Goal: Task Accomplishment & Management: Use online tool/utility

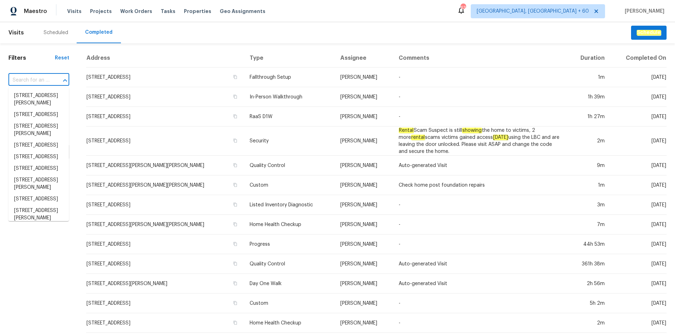
click at [44, 77] on input "text" at bounding box center [28, 80] width 41 height 11
paste input "[STREET_ADDRESS]"
type input "[STREET_ADDRESS]"
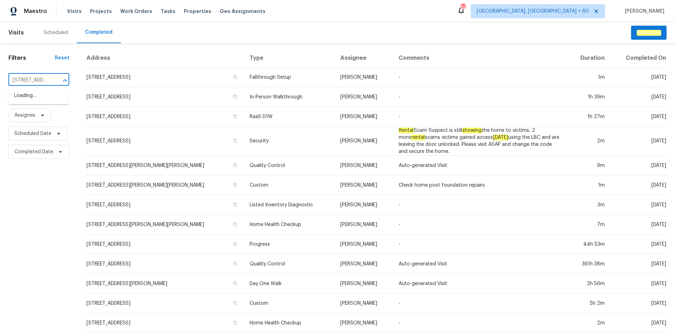
scroll to position [0, 44]
click at [43, 94] on li "[STREET_ADDRESS]" at bounding box center [38, 96] width 60 height 12
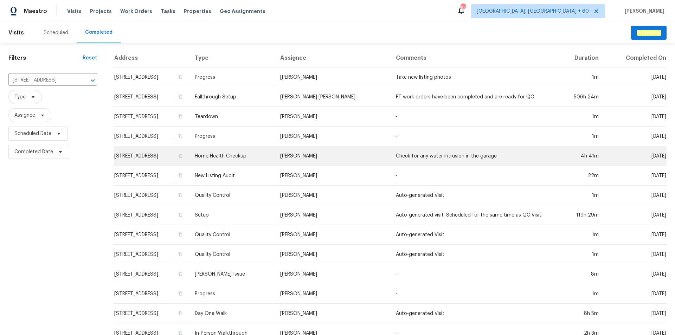
scroll to position [19, 0]
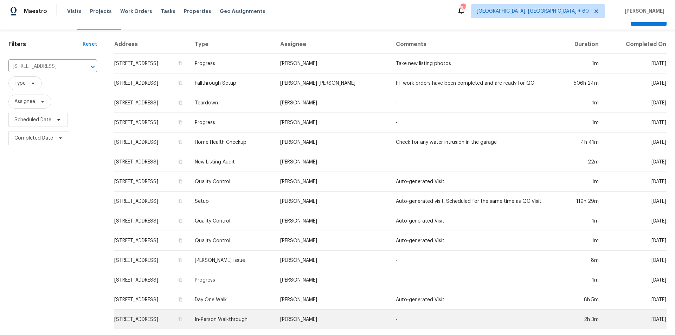
click at [273, 310] on td "In-Person Walkthrough" at bounding box center [231, 320] width 85 height 20
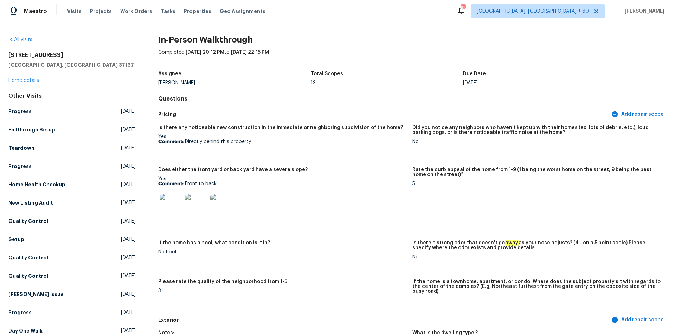
click at [324, 146] on figure "Is there any noticeable new construction in the immediate or neighboring subdiv…" at bounding box center [285, 142] width 254 height 34
click at [18, 239] on h5 "Setup" at bounding box center [16, 239] width 16 height 7
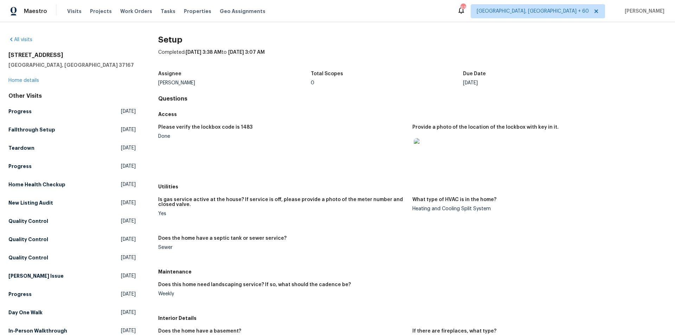
click at [340, 145] on figure "Please verify the lockbox code is 1483 Done" at bounding box center [285, 150] width 254 height 51
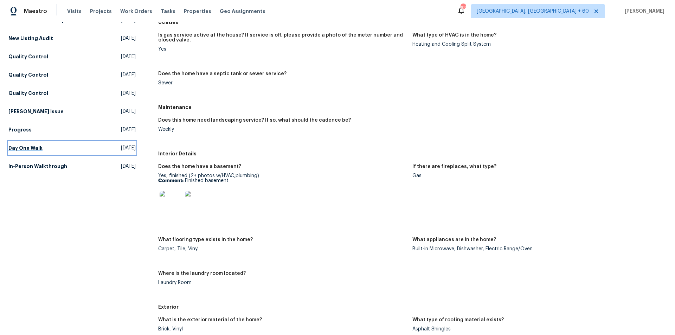
click at [21, 145] on h5 "Day One Walk" at bounding box center [25, 148] width 34 height 7
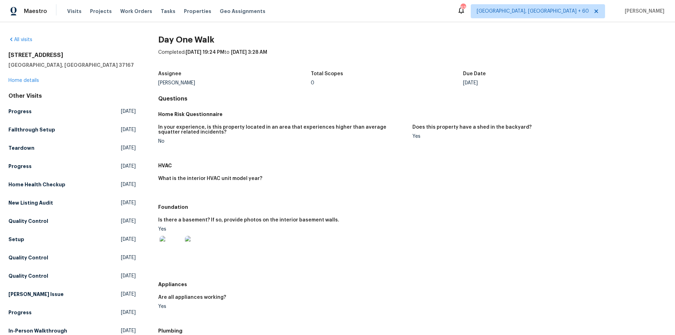
click at [444, 136] on div "Yes" at bounding box center [536, 136] width 249 height 5
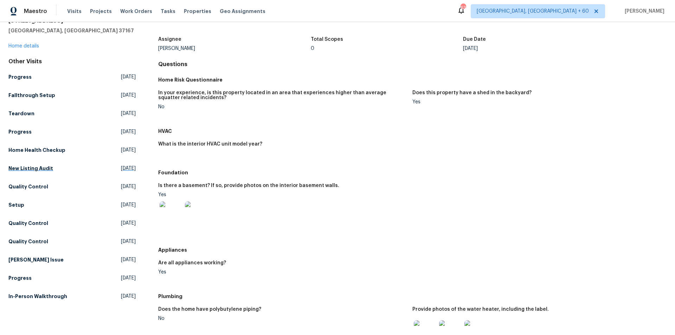
scroll to position [176, 0]
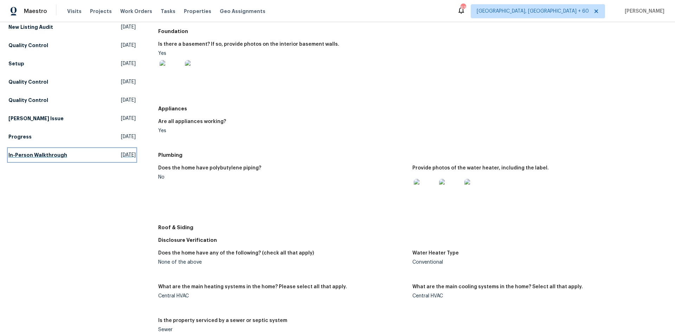
click at [34, 158] on h5 "In-Person Walkthrough" at bounding box center [37, 155] width 59 height 7
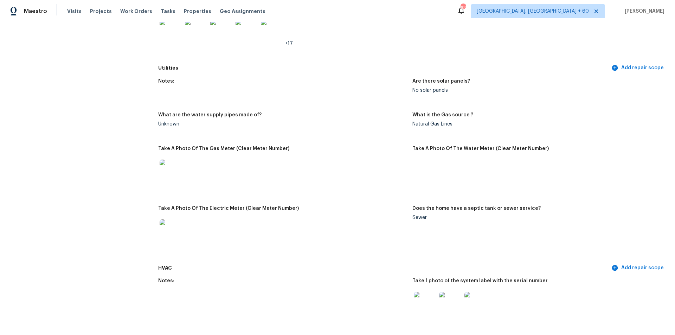
scroll to position [251, 0]
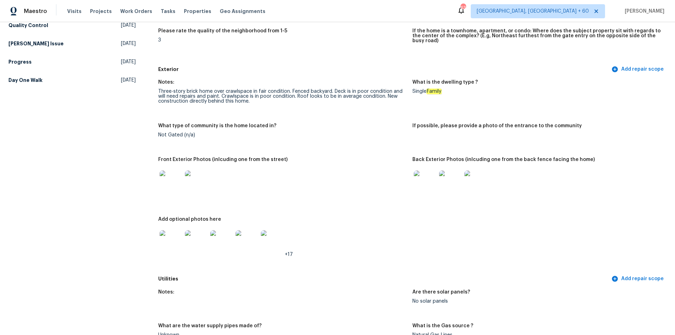
click at [428, 174] on img at bounding box center [425, 182] width 23 height 23
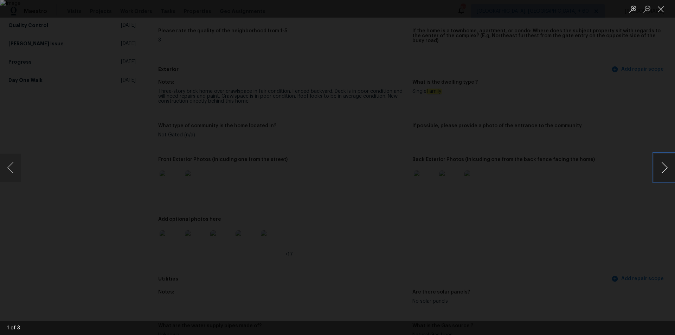
click at [662, 166] on button "Next image" at bounding box center [664, 168] width 21 height 28
click at [653, 166] on div "Lightbox" at bounding box center [337, 167] width 675 height 335
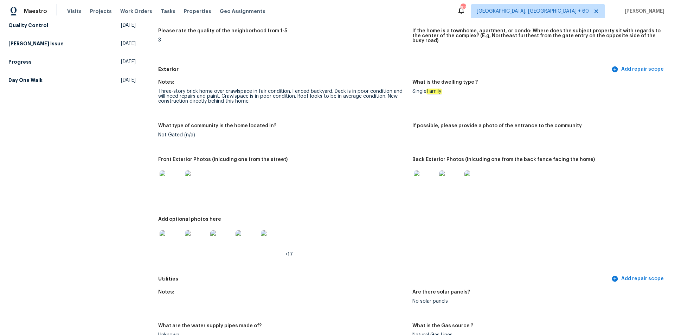
click at [472, 179] on img at bounding box center [475, 182] width 23 height 23
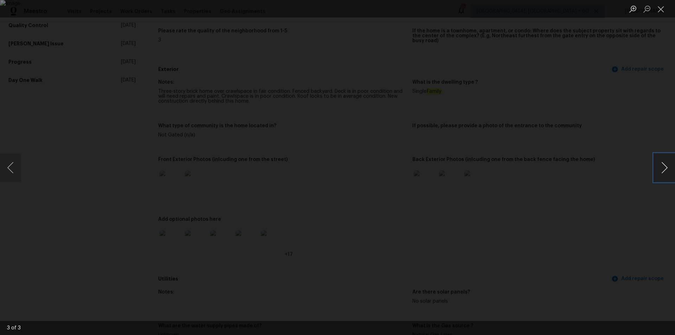
click at [671, 167] on button "Next image" at bounding box center [664, 168] width 21 height 28
click at [592, 225] on div "Lightbox" at bounding box center [337, 167] width 675 height 335
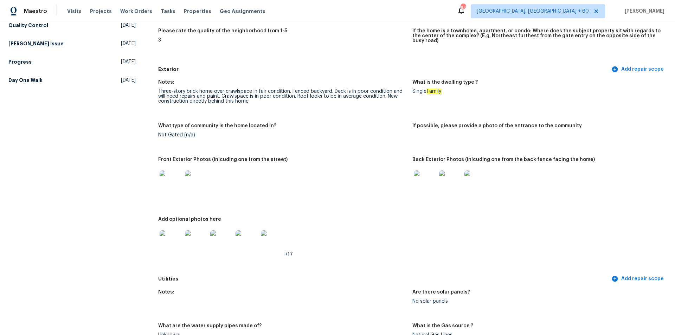
click at [353, 217] on div "Add optional photos here" at bounding box center [282, 221] width 249 height 9
click at [358, 39] on div "3" at bounding box center [282, 40] width 249 height 5
click at [359, 167] on div at bounding box center [282, 181] width 249 height 31
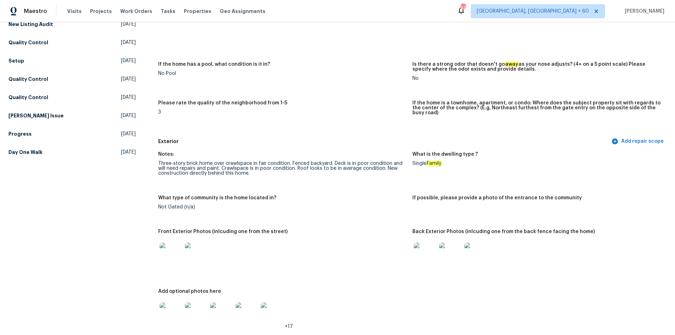
scroll to position [110, 0]
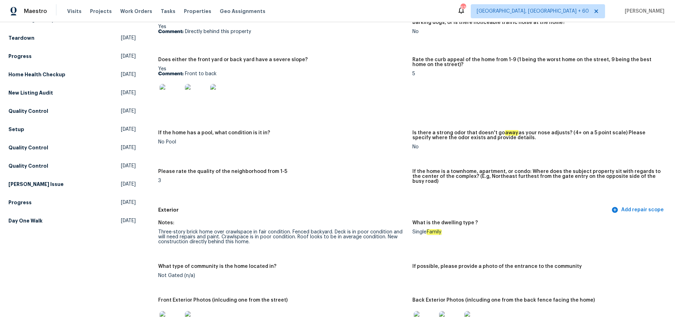
click at [315, 105] on div at bounding box center [282, 95] width 249 height 31
